Goal: Information Seeking & Learning: Understand process/instructions

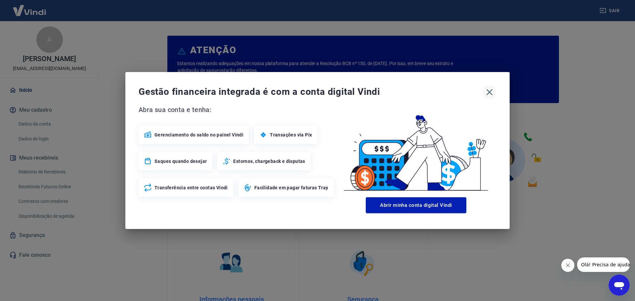
click at [493, 92] on icon "button" at bounding box center [489, 92] width 11 height 11
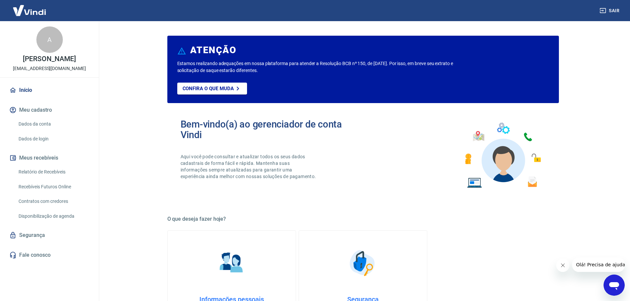
click at [35, 120] on link "Dados da conta" at bounding box center [53, 124] width 75 height 14
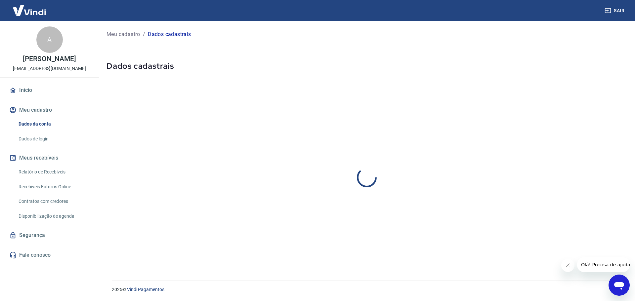
select select "SP"
select select "business"
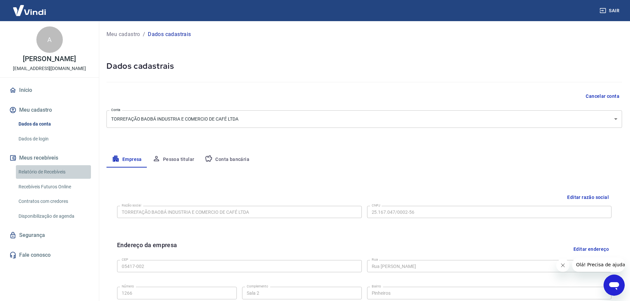
click at [64, 175] on link "Relatório de Recebíveis" at bounding box center [53, 172] width 75 height 14
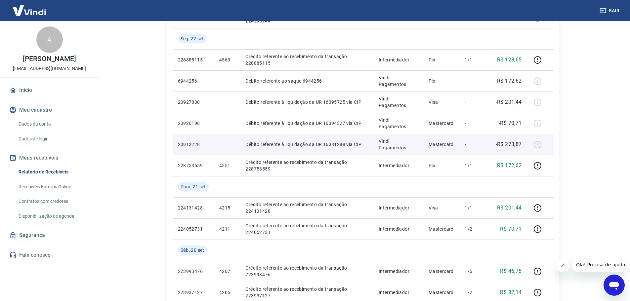
scroll to position [472, 0]
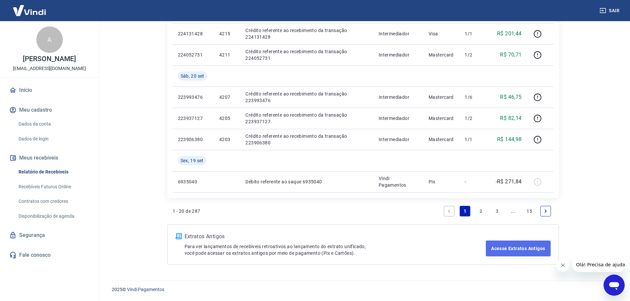
click at [527, 255] on link "Acesse Extratos Antigos" at bounding box center [518, 249] width 64 height 16
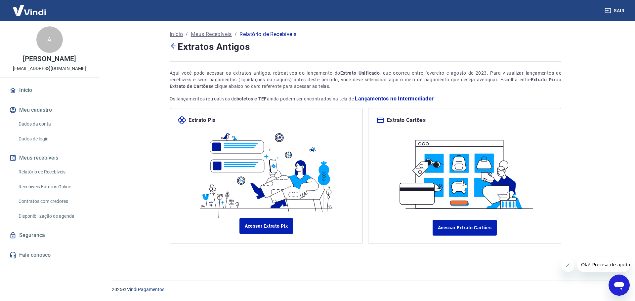
click at [395, 101] on span "Lançamentos no Intermediador" at bounding box center [394, 99] width 79 height 8
click at [425, 97] on span "Lançamentos no Intermediador" at bounding box center [394, 99] width 79 height 8
click at [47, 127] on link "Dados da conta" at bounding box center [53, 124] width 75 height 14
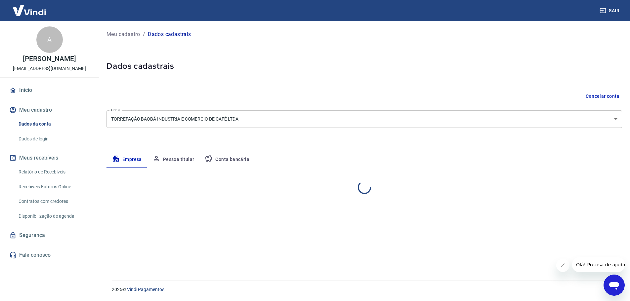
select select "SP"
select select "business"
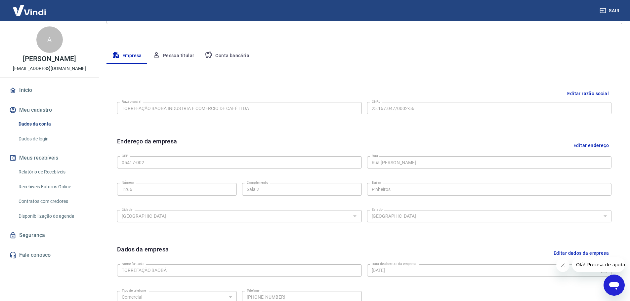
scroll to position [176, 0]
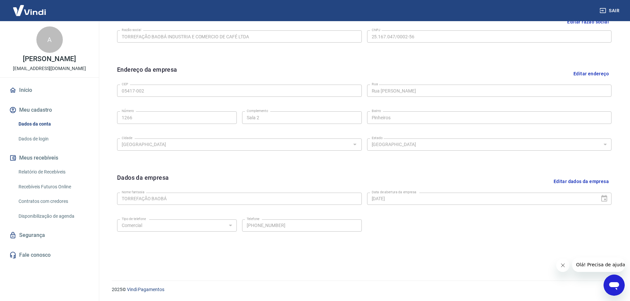
click at [59, 170] on link "Relatório de Recebíveis" at bounding box center [53, 172] width 75 height 14
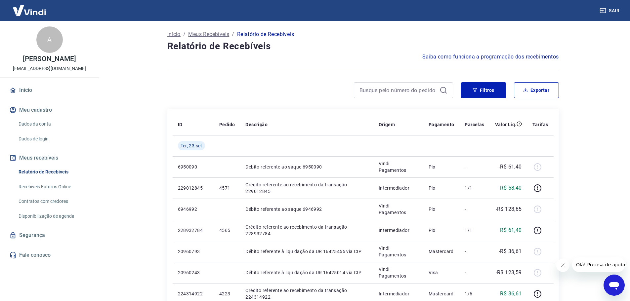
click at [489, 55] on span "Saiba como funciona a programação dos recebimentos" at bounding box center [490, 57] width 137 height 8
